Goal: Find specific page/section: Find specific page/section

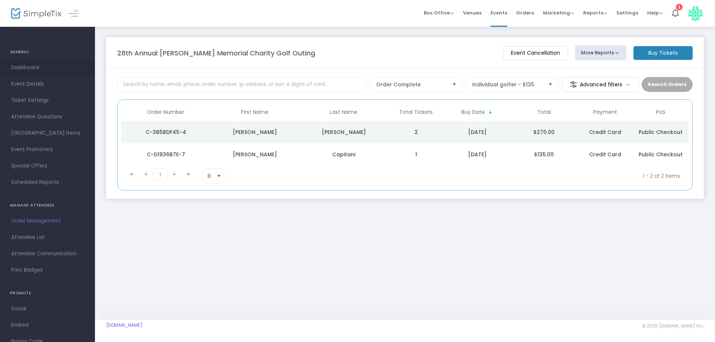
click at [25, 62] on link "Dashboard" at bounding box center [47, 68] width 95 height 16
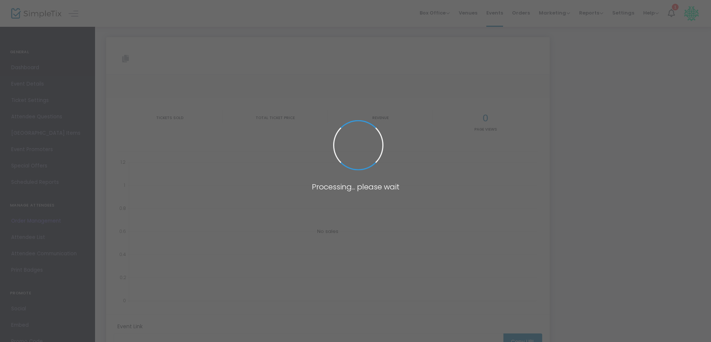
type input "https://www.simpletix.com/e/28th-annual-tim-groves-memorial-charity-go-tickets-…"
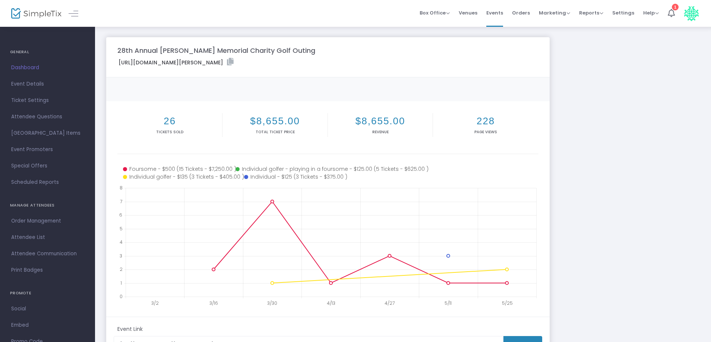
click at [503, 12] on span "Events" at bounding box center [494, 12] width 17 height 19
